Goal: Information Seeking & Learning: Learn about a topic

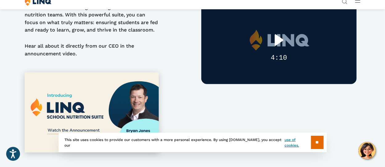
click at [277, 52] on div "Play" at bounding box center [279, 39] width 39 height 25
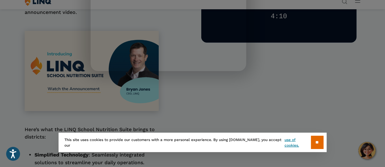
scroll to position [185, 0]
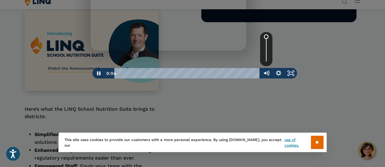
drag, startPoint x: 266, startPoint y: 54, endPoint x: 270, endPoint y: 36, distance: 18.3
click at [270, 36] on div "Volume" at bounding box center [266, 49] width 12 height 34
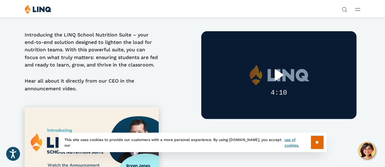
click at [281, 87] on div "Play" at bounding box center [279, 74] width 39 height 25
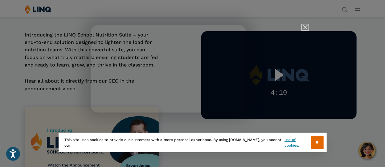
click at [304, 29] on img "Close" at bounding box center [303, 30] width 10 height 10
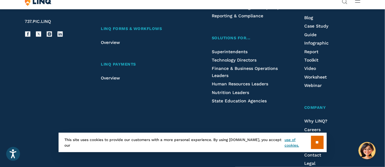
scroll to position [551, 0]
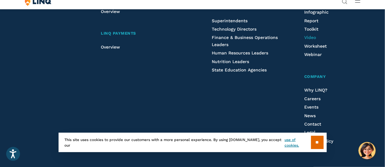
click at [305, 40] on span "Video" at bounding box center [311, 37] width 12 height 5
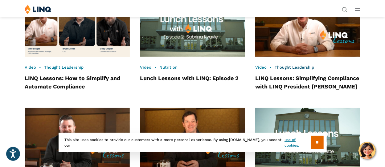
scroll to position [433, 0]
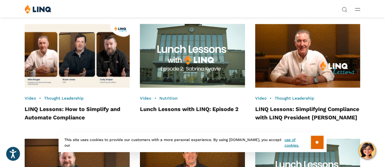
click at [210, 85] on img at bounding box center [193, 56] width 116 height 70
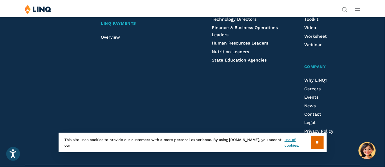
scroll to position [1119, 0]
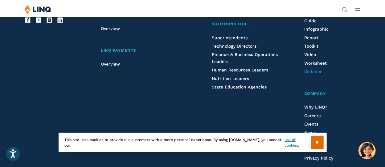
click at [305, 74] on span "Webinar" at bounding box center [314, 71] width 18 height 5
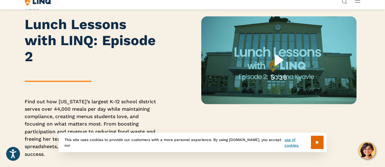
scroll to position [62, 0]
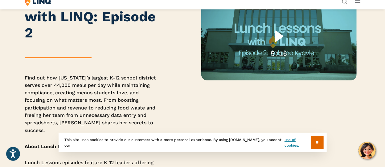
click at [277, 49] on div "Play" at bounding box center [279, 36] width 39 height 25
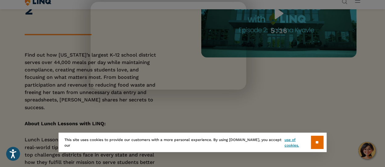
scroll to position [93, 0]
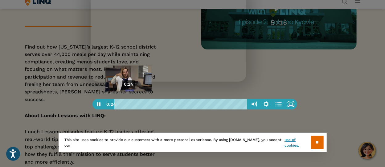
drag, startPoint x: 120, startPoint y: 104, endPoint x: 129, endPoint y: 104, distance: 8.6
click at [129, 104] on div "Playbar" at bounding box center [128, 103] width 3 height 3
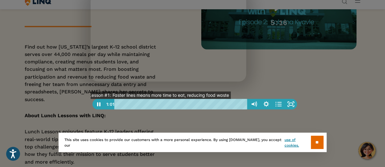
click at [147, 106] on div "0:42" at bounding box center [182, 104] width 126 height 10
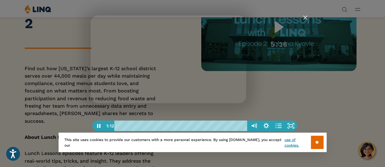
scroll to position [62, 0]
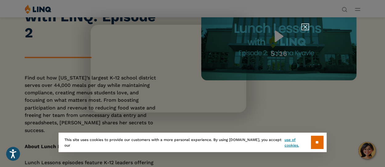
click at [305, 27] on img "Close" at bounding box center [303, 29] width 10 height 10
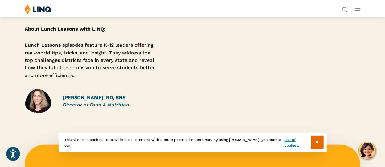
scroll to position [154, 0]
